Goal: Task Accomplishment & Management: Use online tool/utility

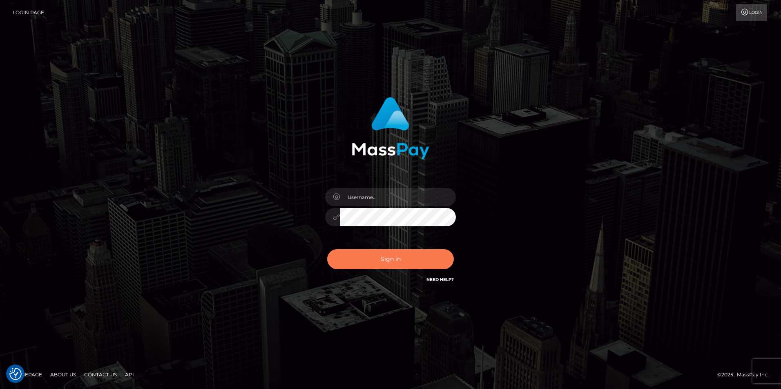
click at [381, 255] on button "Sign in" at bounding box center [390, 259] width 127 height 20
type input "india.of"
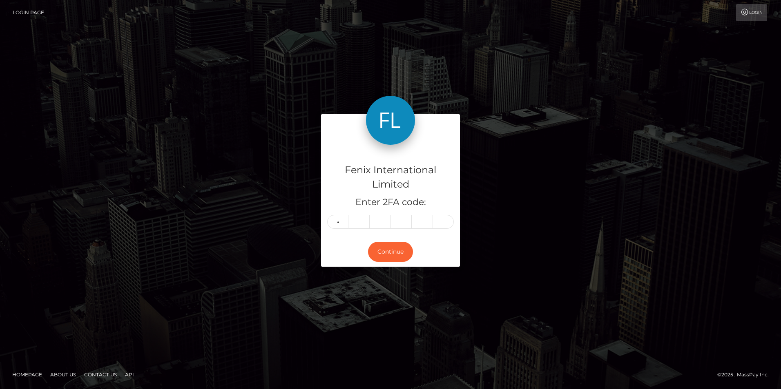
type input "3"
type input "1"
type input "4"
type input "1"
type input "7"
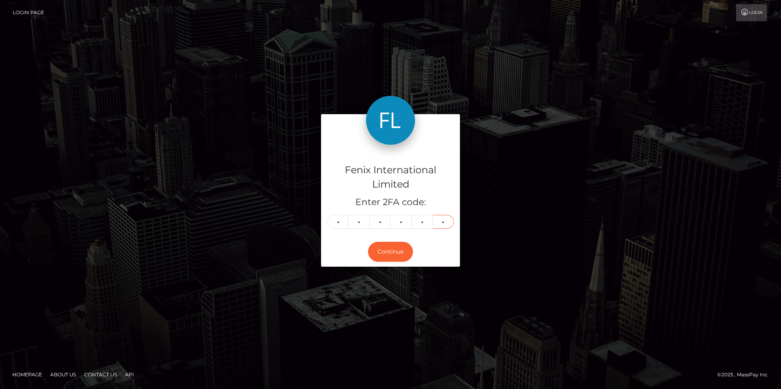
type input "1"
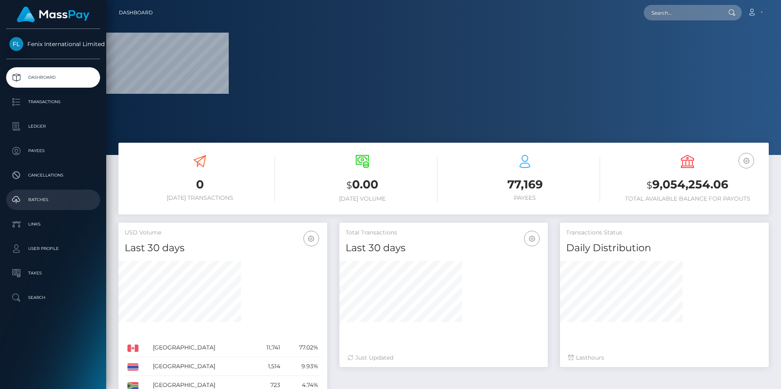
click at [40, 205] on p "Batches" at bounding box center [52, 200] width 87 height 12
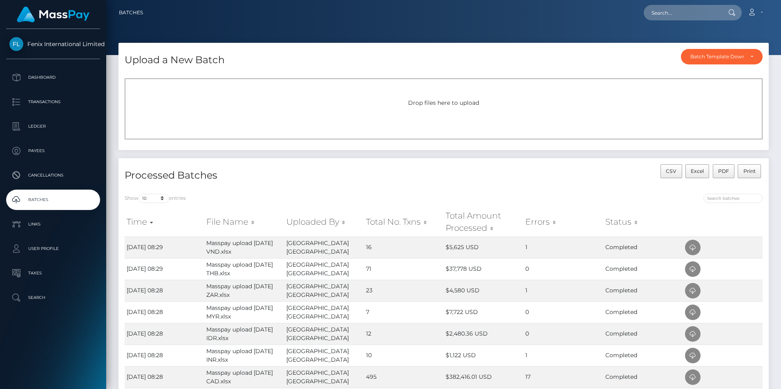
click at [737, 99] on div "Drop files here to upload" at bounding box center [444, 103] width 620 height 9
click at [399, 120] on div "Drop files here to upload" at bounding box center [444, 108] width 638 height 61
click at [410, 108] on div "Drop files here to upload" at bounding box center [444, 108] width 638 height 61
click at [342, 102] on div "Drop files here to upload" at bounding box center [444, 103] width 620 height 9
click at [415, 114] on div "Drop files here to upload" at bounding box center [444, 108] width 638 height 61
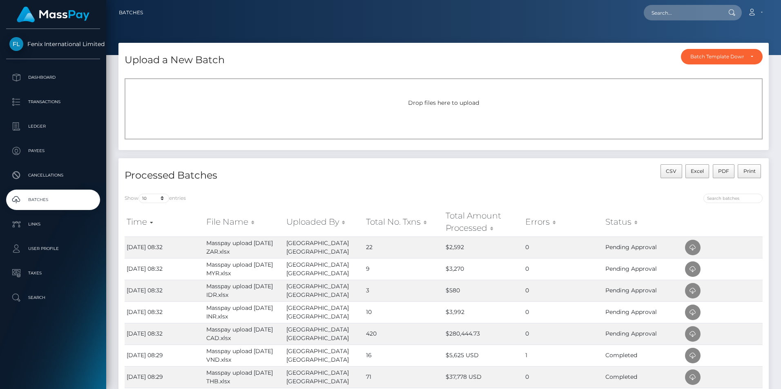
click at [221, 102] on div "Drop files here to upload" at bounding box center [444, 103] width 620 height 9
click at [387, 96] on div "Drop files here to upload" at bounding box center [444, 108] width 638 height 61
